Goal: Task Accomplishment & Management: Manage account settings

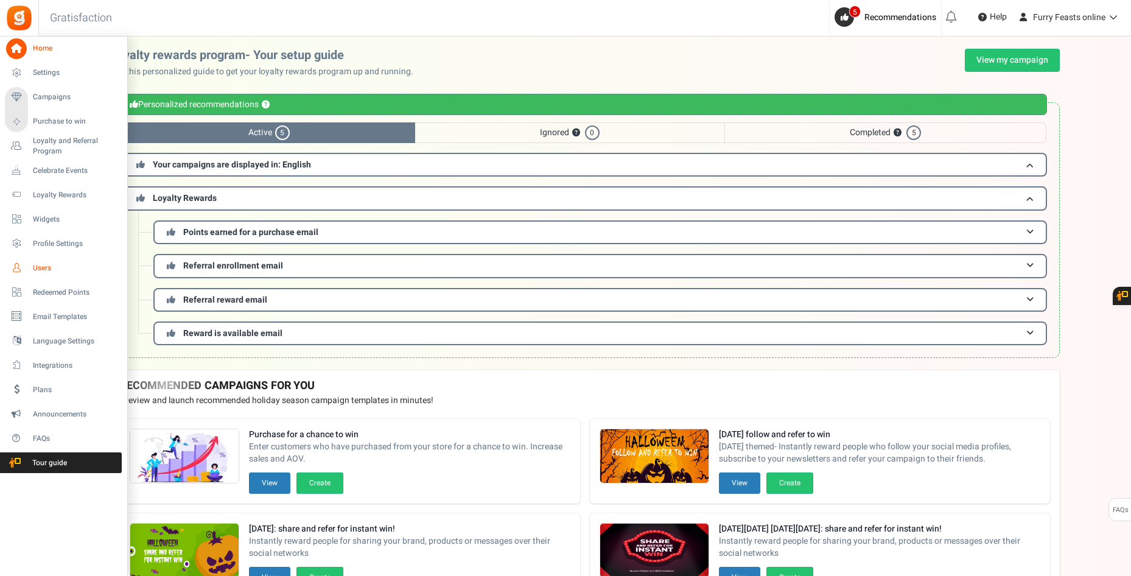
click at [23, 264] on icon at bounding box center [16, 268] width 21 height 21
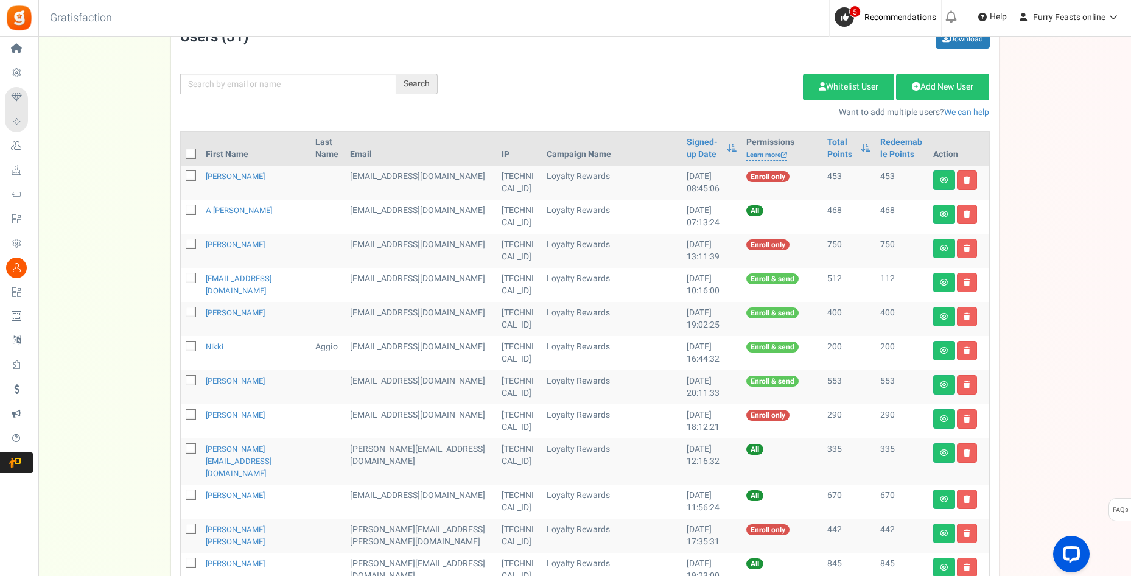
scroll to position [61, 0]
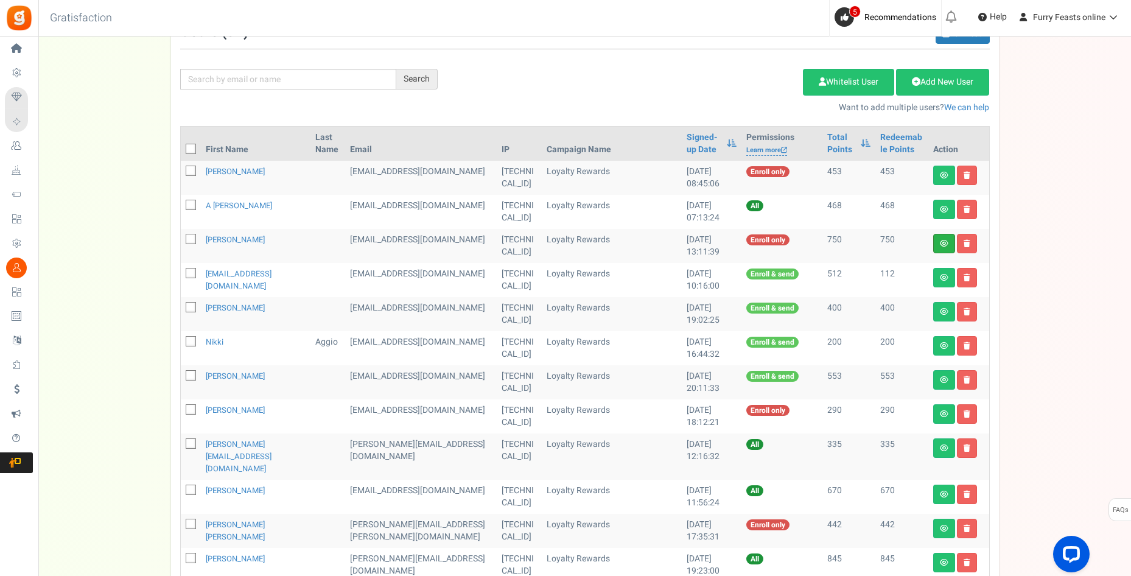
click at [942, 238] on link at bounding box center [944, 243] width 22 height 19
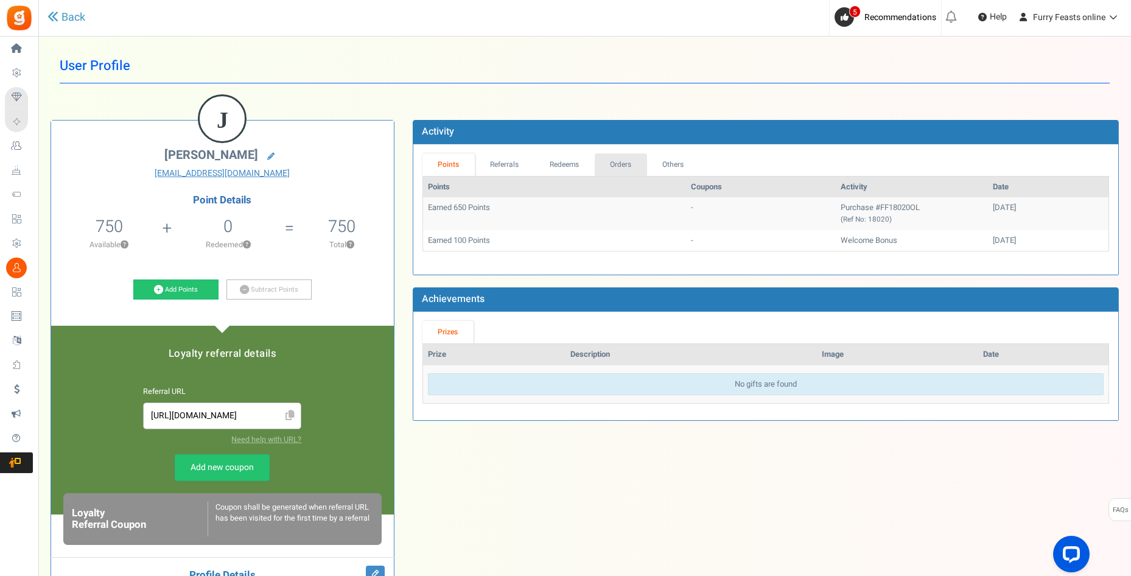
click at [628, 166] on link "Orders" at bounding box center [621, 164] width 52 height 23
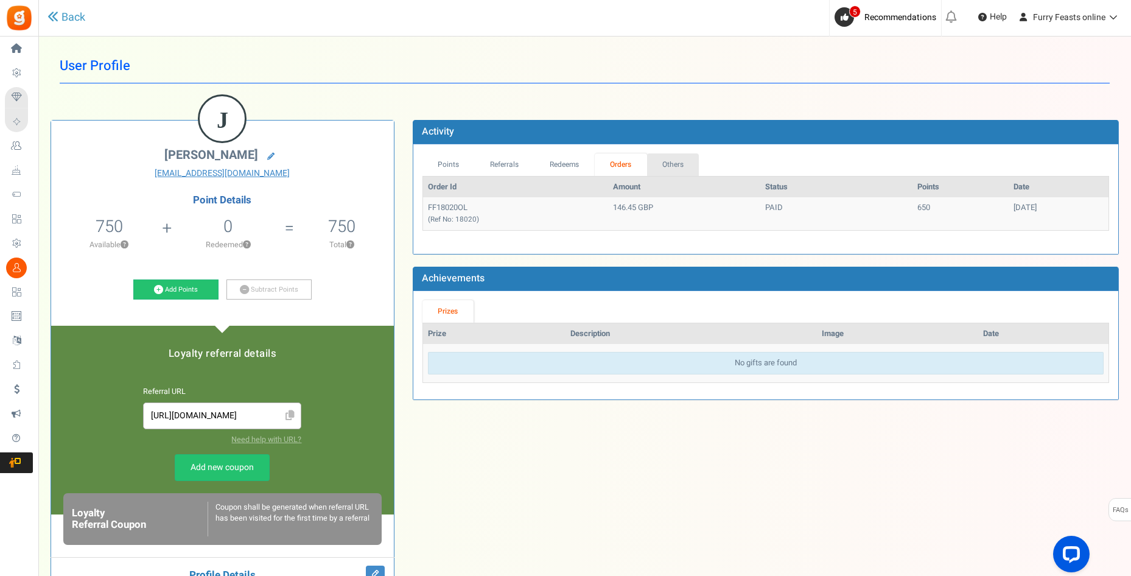
click at [664, 166] on link "Others" at bounding box center [673, 164] width 52 height 23
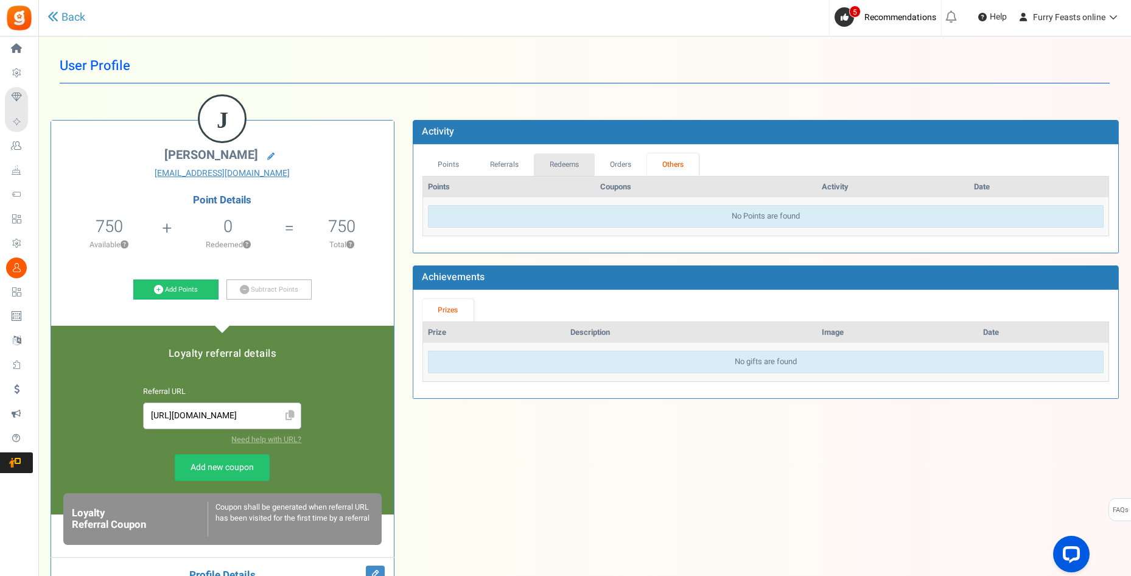
click at [567, 163] on link "Redeems" at bounding box center [564, 164] width 61 height 23
click at [454, 163] on link "Points" at bounding box center [448, 164] width 52 height 23
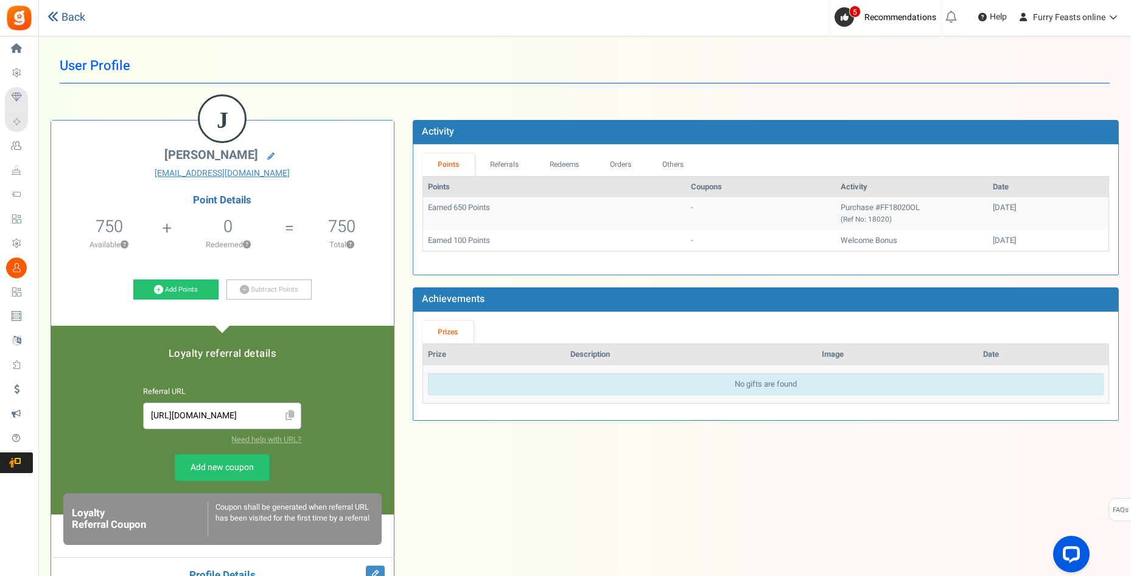
click at [69, 19] on link "Back" at bounding box center [66, 18] width 38 height 16
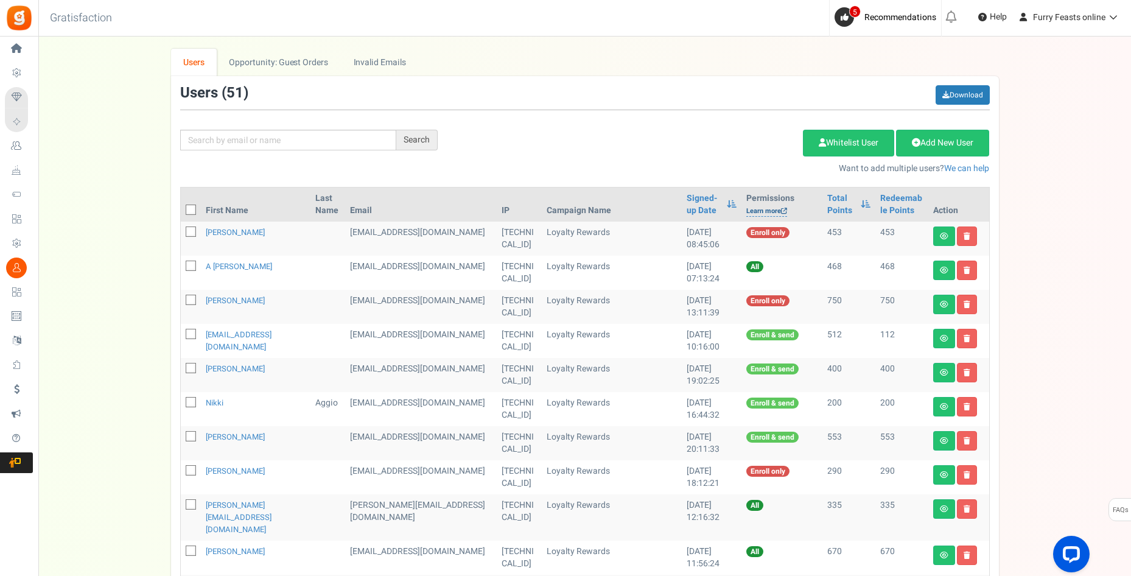
click at [752, 210] on link "Learn more" at bounding box center [766, 211] width 41 height 10
click at [890, 23] on span "Recommendations" at bounding box center [900, 17] width 72 height 13
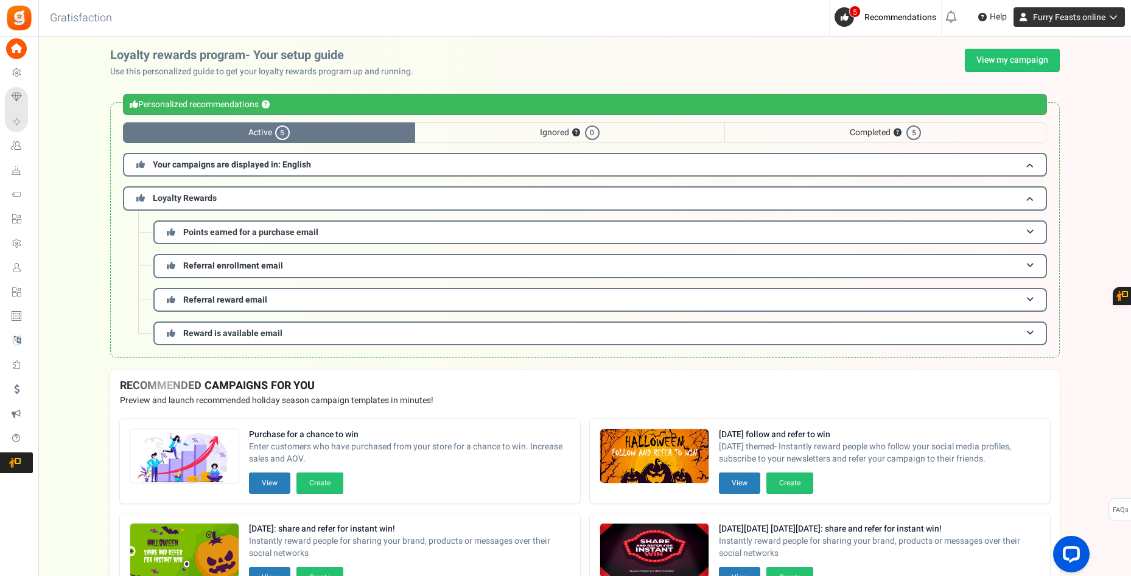
click at [1096, 18] on span "Furry Feasts online" at bounding box center [1069, 17] width 72 height 13
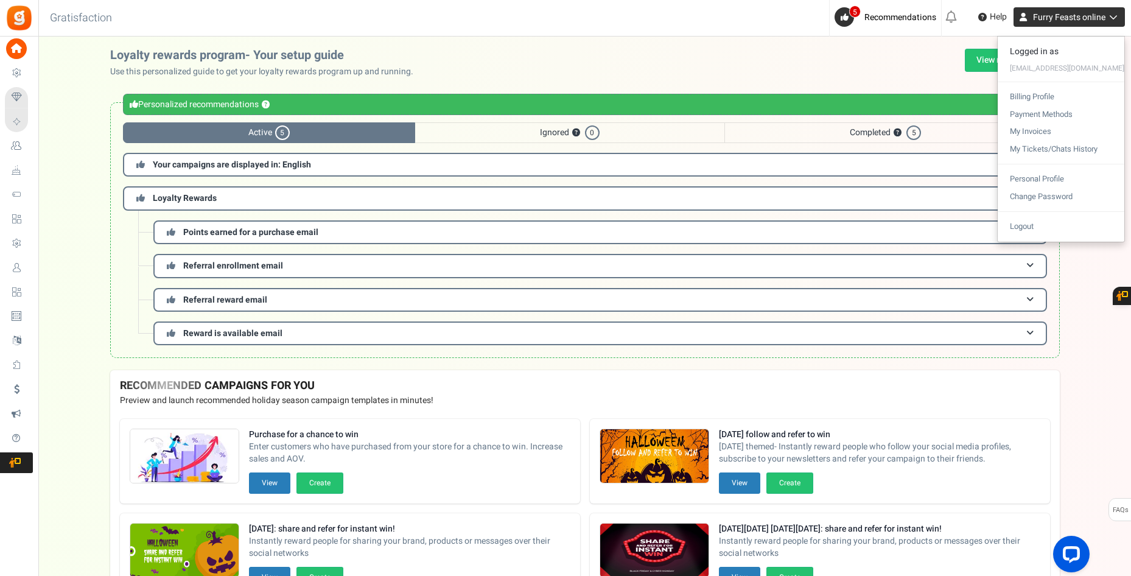
click at [1096, 18] on span "Furry Feasts online" at bounding box center [1069, 17] width 72 height 13
